Goal: Task Accomplishment & Management: Manage account settings

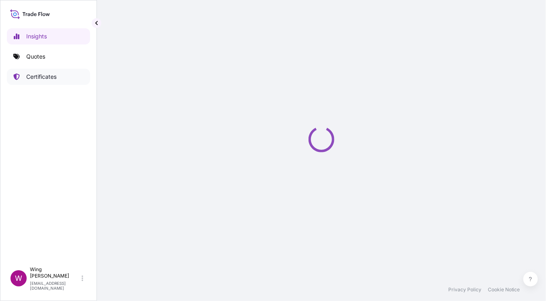
click at [36, 77] on p "Certificates" at bounding box center [41, 77] width 30 height 8
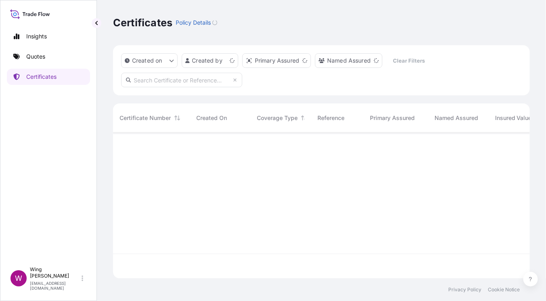
scroll to position [143, 409]
click at [175, 79] on input "text" at bounding box center [181, 80] width 121 height 15
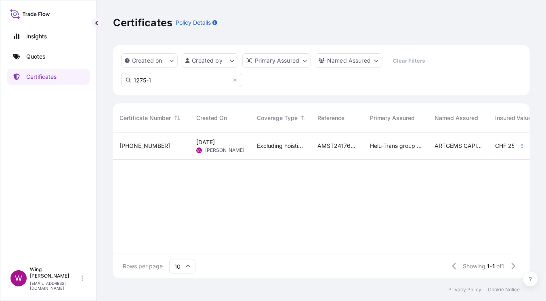
type input "1275-1"
click at [176, 151] on div "31504-1275-1" at bounding box center [151, 146] width 77 height 27
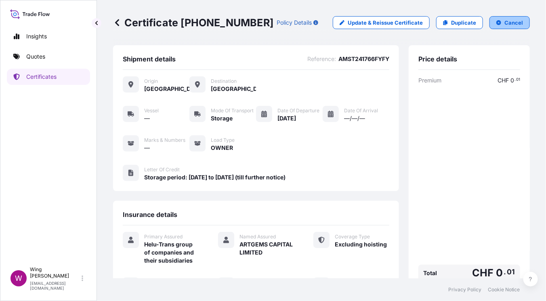
click at [497, 21] on icon "button" at bounding box center [499, 22] width 5 height 5
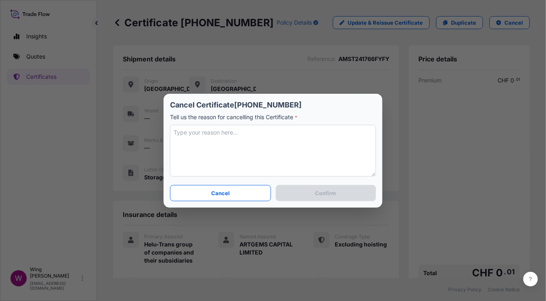
click at [251, 150] on textarea at bounding box center [273, 151] width 206 height 52
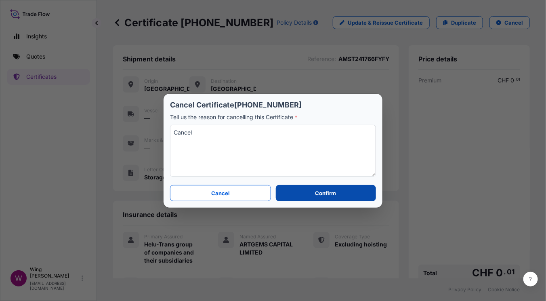
type textarea "Cancel"
click at [285, 198] on button "Confirm" at bounding box center [326, 193] width 100 height 16
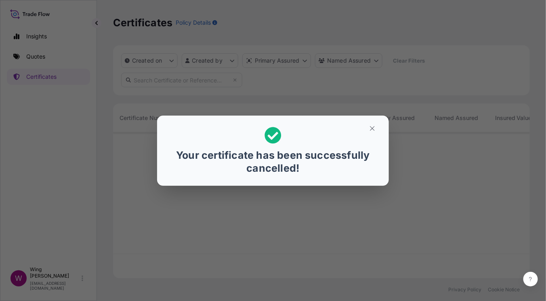
scroll to position [143, 409]
click at [24, 55] on div "Your certificate has been successfully cancelled!" at bounding box center [273, 150] width 546 height 301
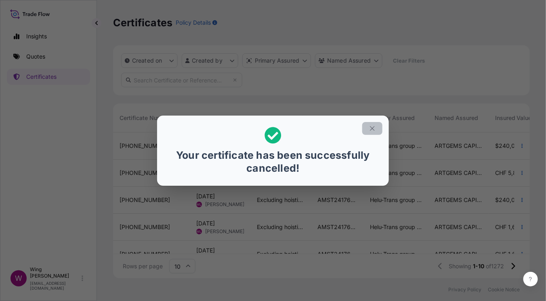
click at [373, 131] on icon "button" at bounding box center [372, 128] width 7 height 7
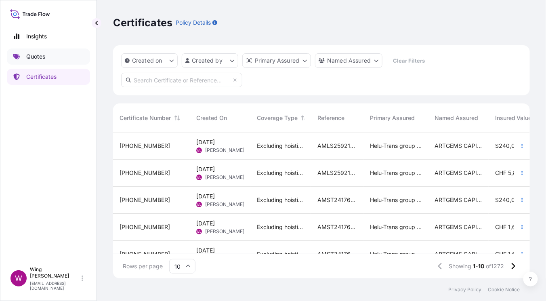
click at [27, 53] on p "Quotes" at bounding box center [35, 57] width 19 height 8
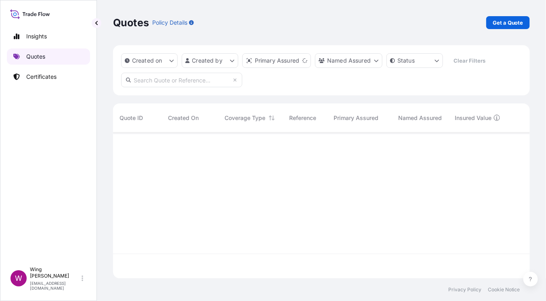
scroll to position [143, 409]
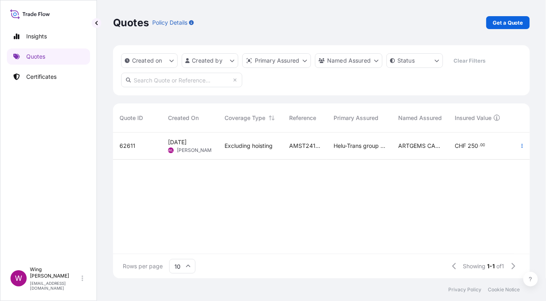
click at [178, 145] on span "12 Aug 2025" at bounding box center [177, 142] width 19 height 8
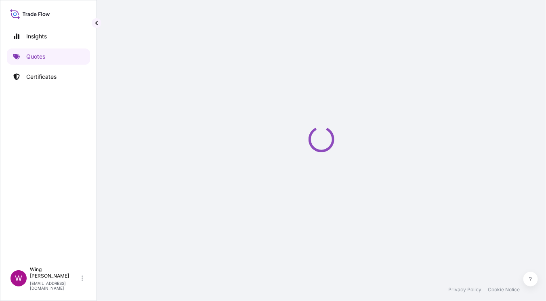
select select "STORAGE"
select select "27"
select select "Storage"
select select "Yes"
select select "Hong Kong"
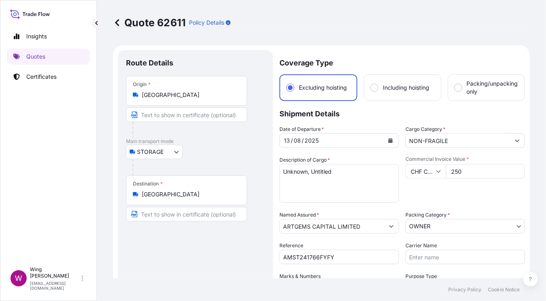
click at [470, 175] on input "250" at bounding box center [485, 171] width 79 height 15
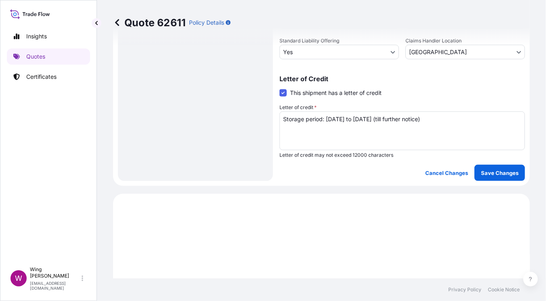
scroll to position [323, 0]
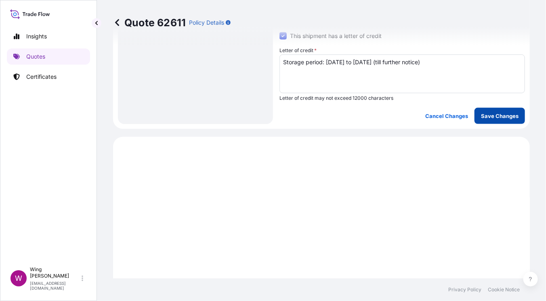
type input "2500"
click at [495, 112] on p "Save Changes" at bounding box center [500, 116] width 38 height 8
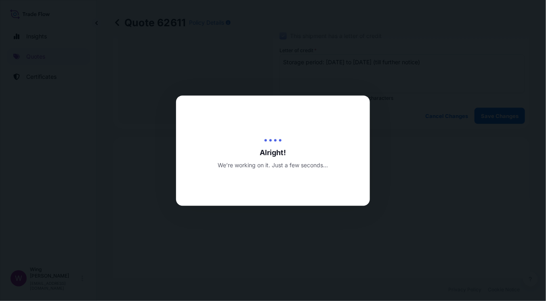
type input "13/08/2025"
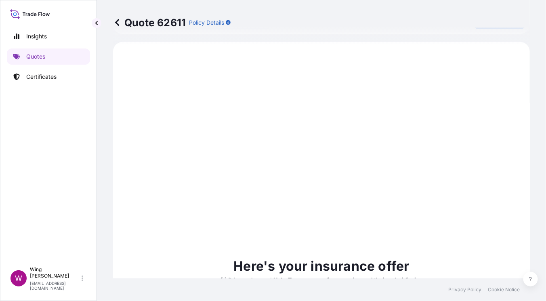
scroll to position [419, 0]
select select "STORAGE"
select select "27"
select select "Storage"
select select "Yes"
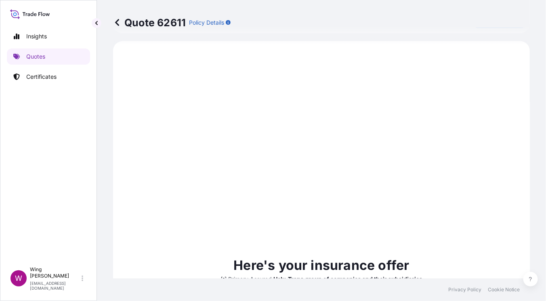
select select "Hong Kong"
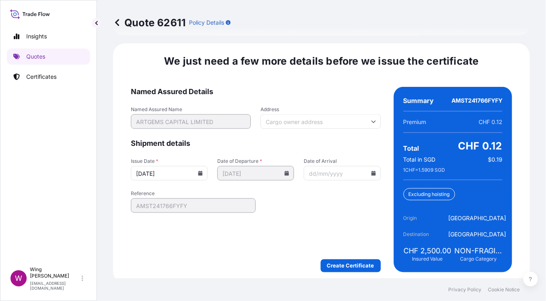
scroll to position [1302, 0]
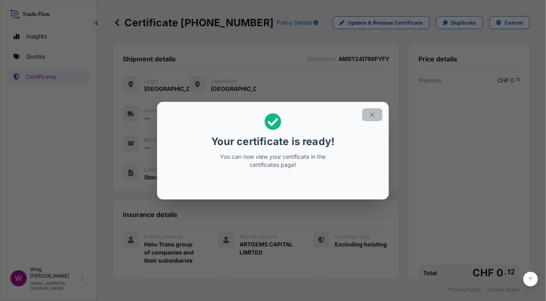
click at [374, 116] on icon "button" at bounding box center [372, 114] width 4 height 4
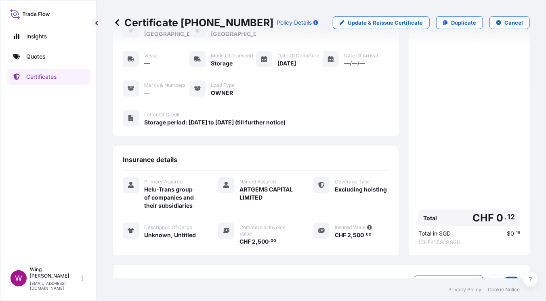
scroll to position [135, 0]
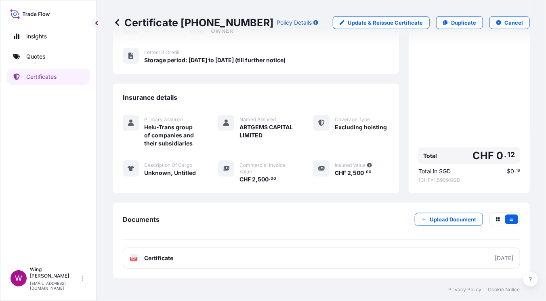
click at [134, 258] on text "PDF" at bounding box center [133, 259] width 5 height 3
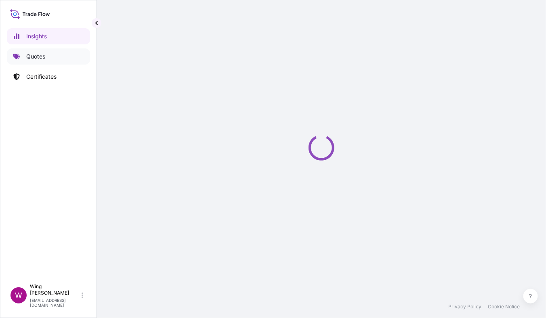
select select "2025"
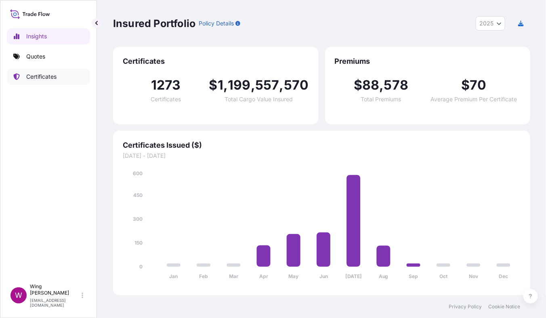
click at [29, 76] on p "Certificates" at bounding box center [41, 77] width 30 height 8
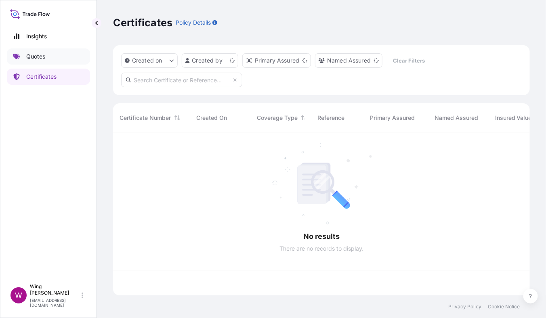
scroll to position [160, 409]
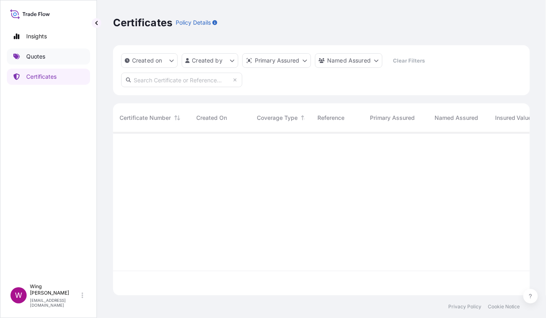
click at [32, 57] on p "Quotes" at bounding box center [35, 57] width 19 height 8
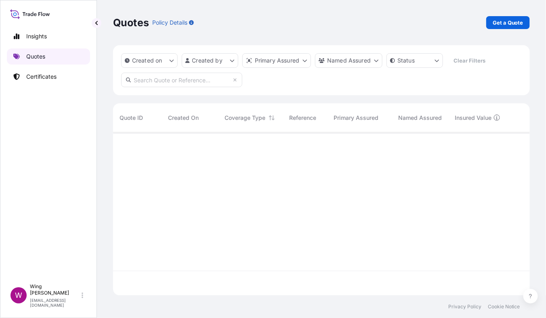
scroll to position [184, 409]
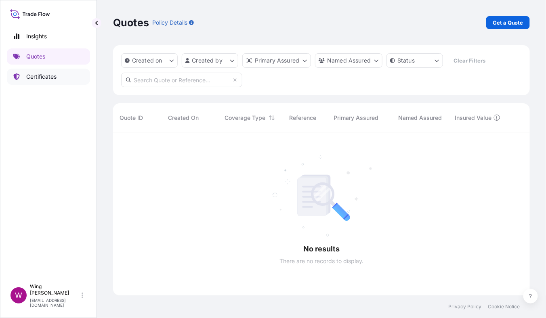
click at [54, 77] on p "Certificates" at bounding box center [41, 77] width 30 height 8
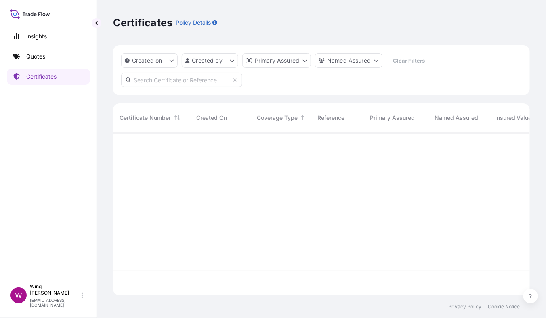
scroll to position [160, 409]
click at [172, 80] on input "text" at bounding box center [181, 80] width 121 height 15
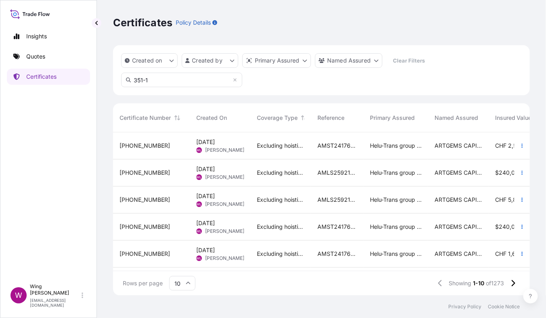
click at [160, 77] on input "351-1" at bounding box center [181, 80] width 121 height 15
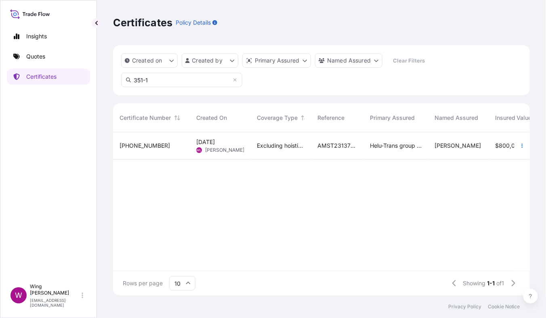
type input "351-1"
click at [175, 145] on div "31504-351-1" at bounding box center [152, 146] width 64 height 8
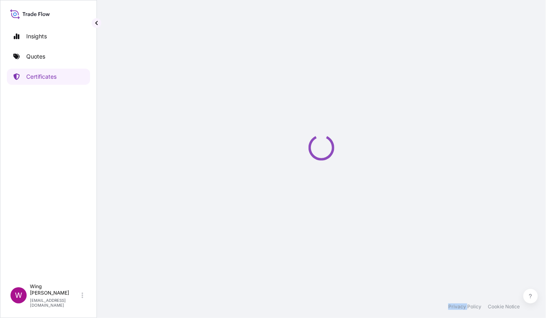
click at [175, 145] on div "Loading" at bounding box center [321, 148] width 417 height 296
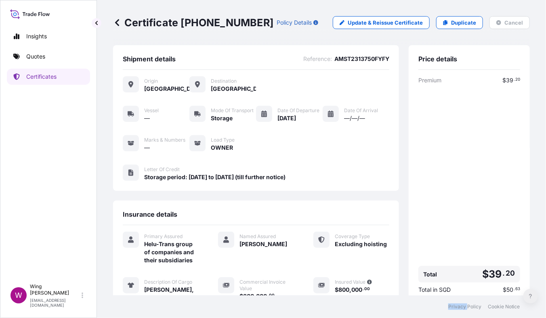
click at [533, 291] on button at bounding box center [531, 296] width 15 height 15
